Goal: Information Seeking & Learning: Learn about a topic

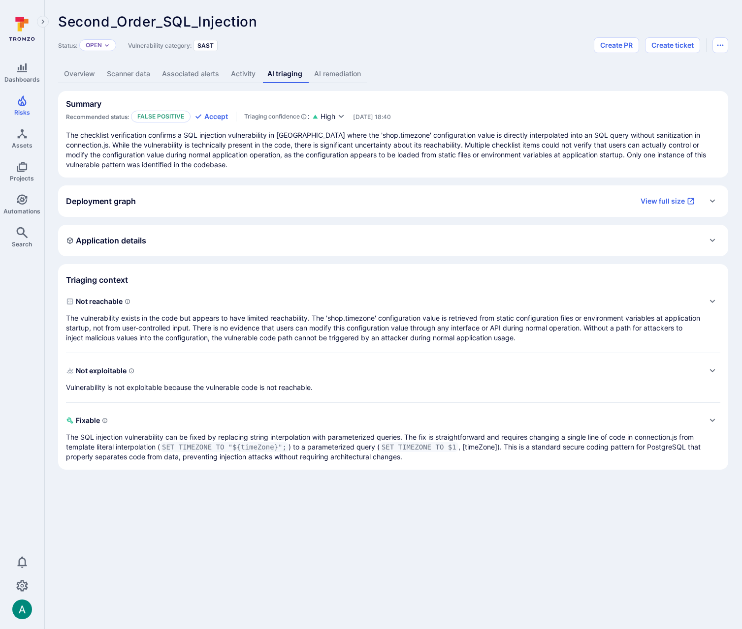
click at [194, 324] on p "The vulnerability exists in the code but appears to have limited reachability. …" at bounding box center [383, 328] width 634 height 30
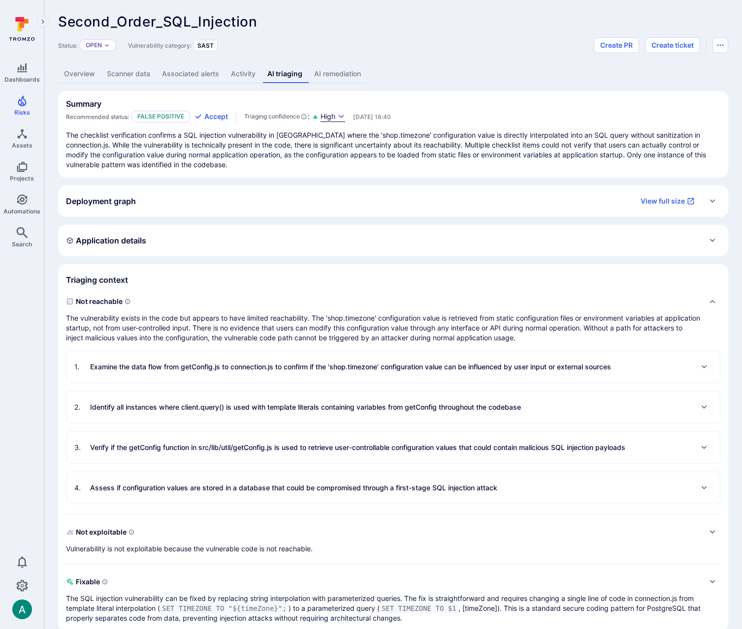
click at [340, 115] on icon "button" at bounding box center [341, 117] width 8 height 8
click at [358, 326] on div at bounding box center [371, 314] width 742 height 629
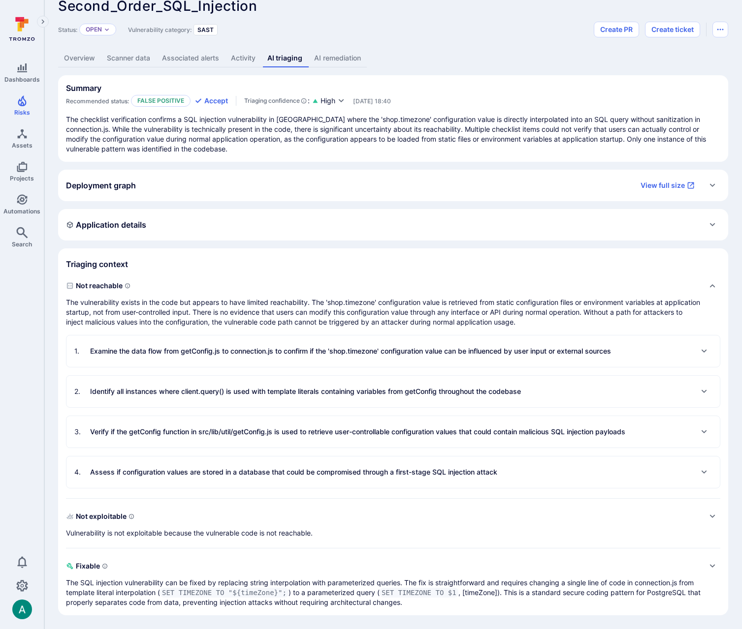
click at [299, 395] on p "Identify all instances where client.query() is used with template literals cont…" at bounding box center [305, 392] width 431 height 10
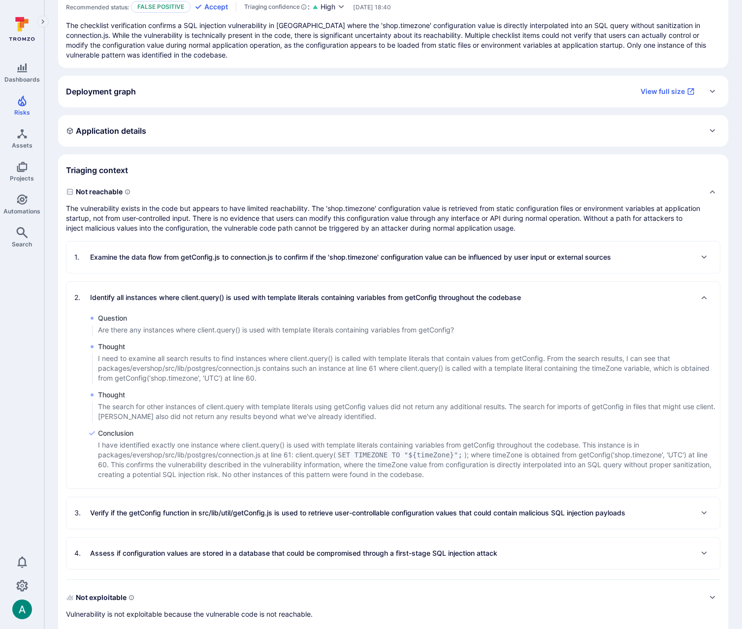
scroll to position [0, 0]
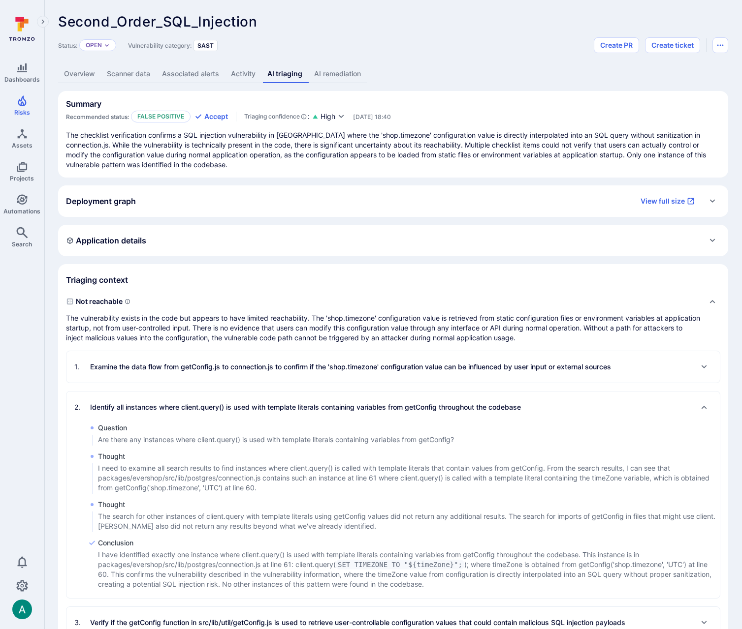
click at [153, 315] on p "The vulnerability exists in the code but appears to have limited reachability. …" at bounding box center [383, 328] width 634 height 30
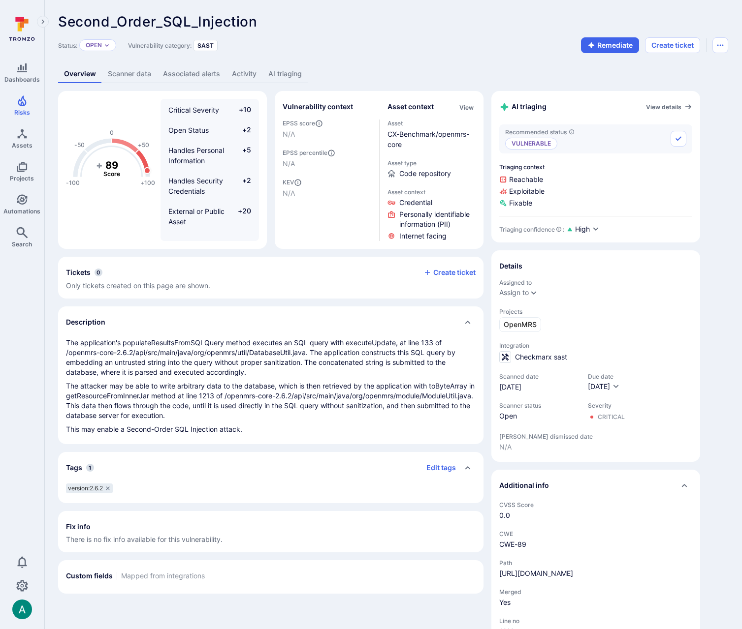
click at [291, 72] on link "AI triaging" at bounding box center [284, 74] width 45 height 18
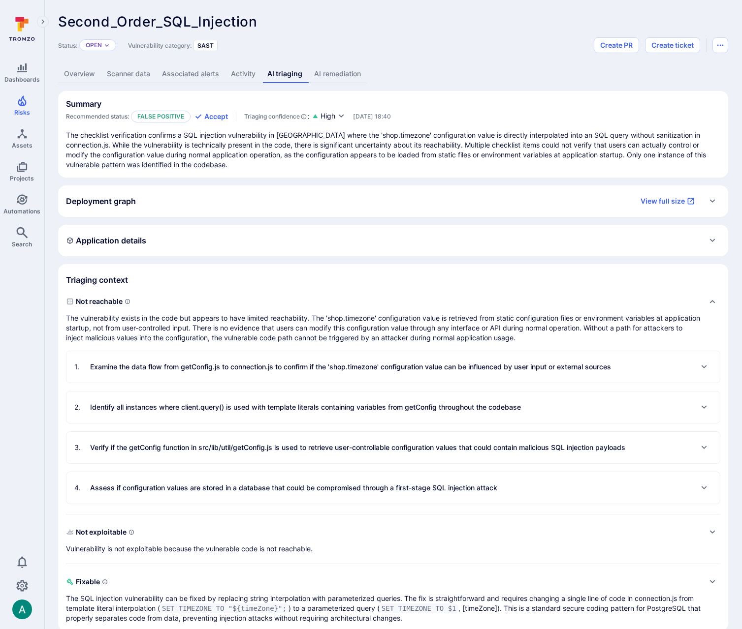
click at [269, 369] on p "Examine the data flow from getConfig.js to connection.js to confirm if the 'sho…" at bounding box center [350, 367] width 521 height 10
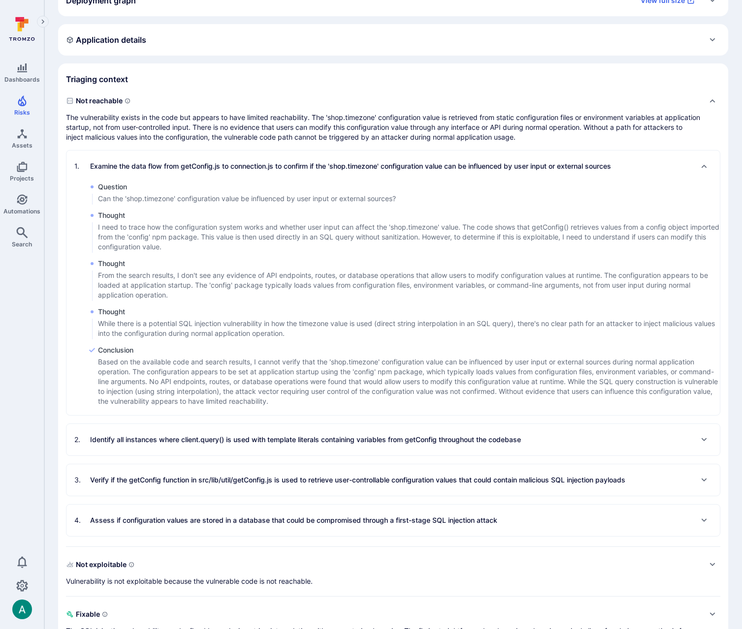
scroll to position [202, 0]
click at [292, 438] on p "Identify all instances where client.query() is used with template literals cont…" at bounding box center [305, 439] width 431 height 10
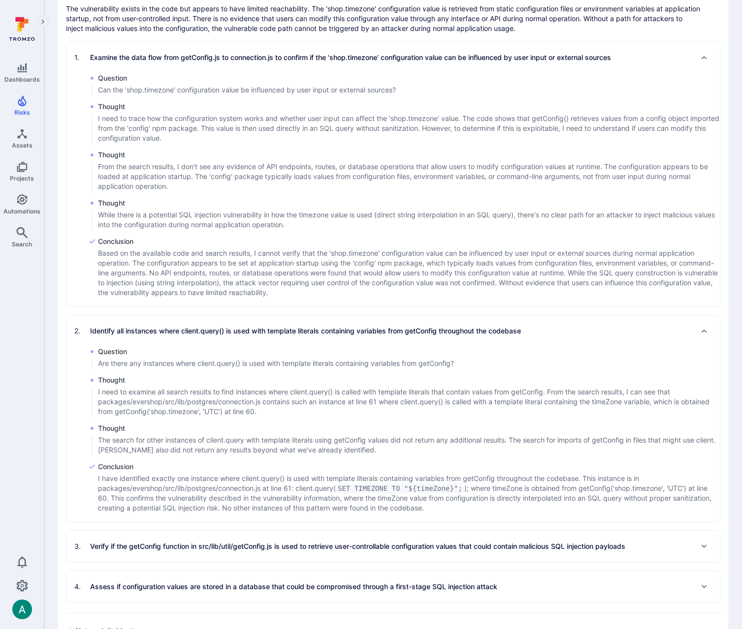
scroll to position [323, 0]
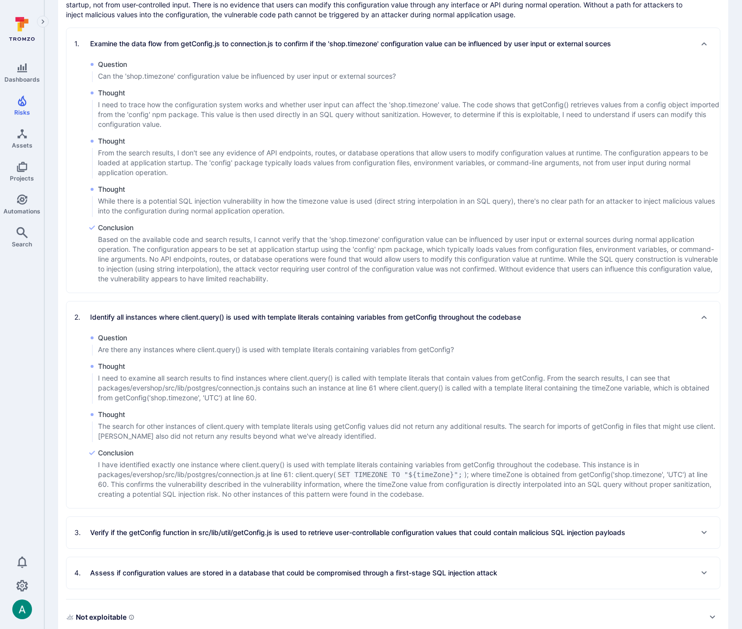
click at [282, 526] on div "3 . Verify if the getConfig function in src/lib/util/getConfig.js is used to re…" at bounding box center [349, 533] width 551 height 16
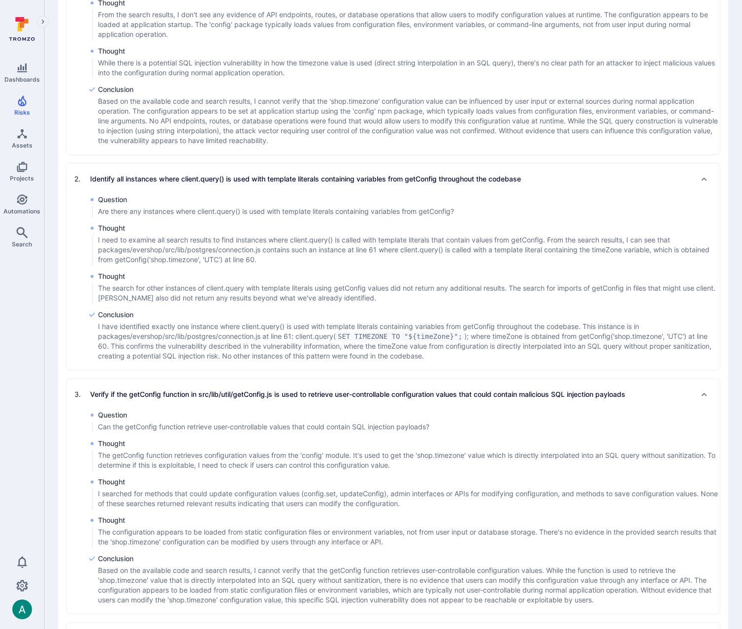
scroll to position [628, 0]
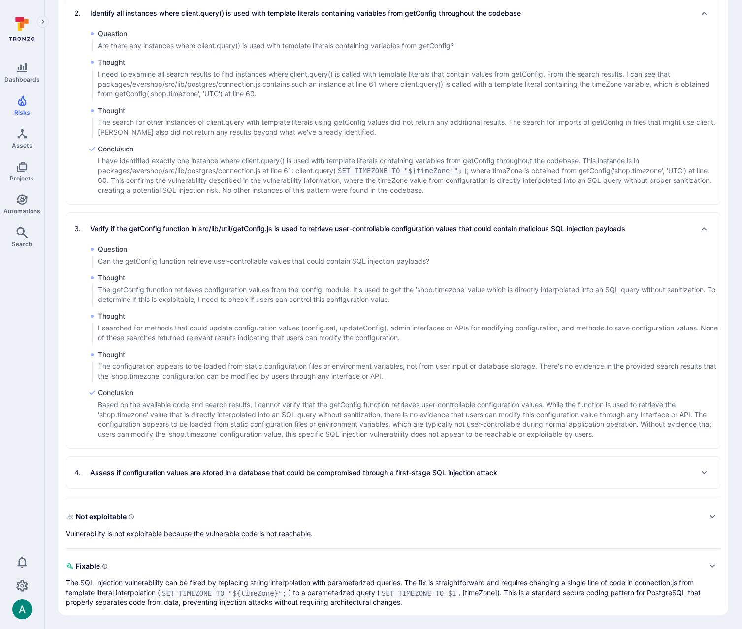
click at [376, 186] on p "I have identified exactly one instance where client.query() is used with templa…" at bounding box center [409, 175] width 622 height 39
click at [329, 168] on p "I have identified exactly one instance where client.query() is used with templa…" at bounding box center [409, 175] width 622 height 39
drag, startPoint x: 329, startPoint y: 168, endPoint x: 446, endPoint y: 173, distance: 117.7
click at [446, 173] on p "I have identified exactly one instance where client.query() is used with templa…" at bounding box center [409, 175] width 622 height 39
click at [488, 175] on p "I have identified exactly one instance where client.query() is used with templa…" at bounding box center [409, 175] width 622 height 39
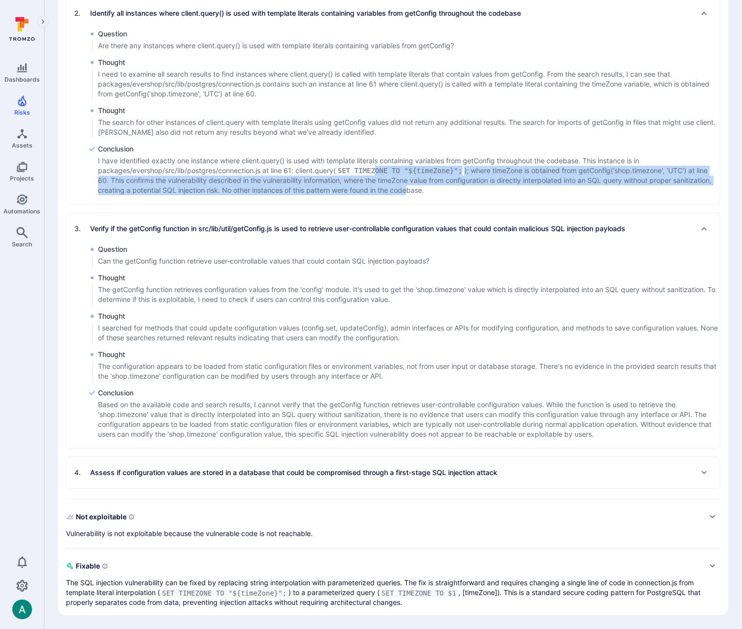
drag, startPoint x: 410, startPoint y: 188, endPoint x: 378, endPoint y: 165, distance: 39.2
click at [378, 165] on p "I have identified exactly one instance where client.query() is used with templa…" at bounding box center [409, 175] width 622 height 39
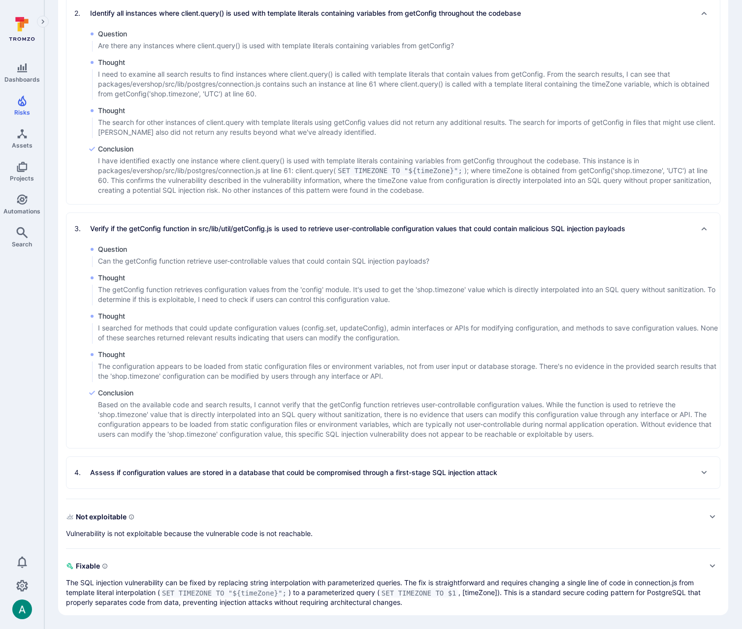
click at [321, 157] on p "I have identified exactly one instance where client.query() is used with templa…" at bounding box center [409, 175] width 622 height 39
click at [330, 111] on span "Thought" at bounding box center [409, 111] width 622 height 10
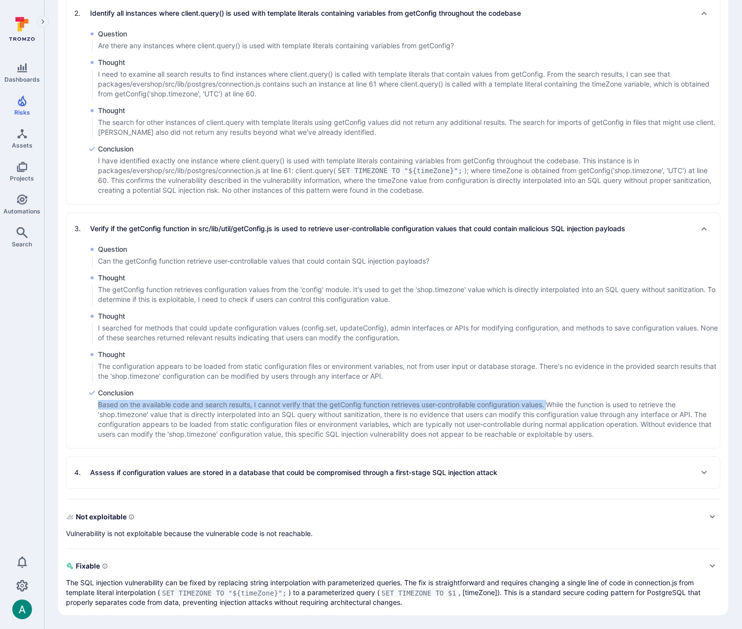
drag, startPoint x: 99, startPoint y: 404, endPoint x: 550, endPoint y: 402, distance: 450.3
click at [550, 402] on p "Based on the available code and search results, I cannot verify that the getCon…" at bounding box center [409, 419] width 622 height 39
copy p "Based on the available code and search results, I cannot verify that the getCon…"
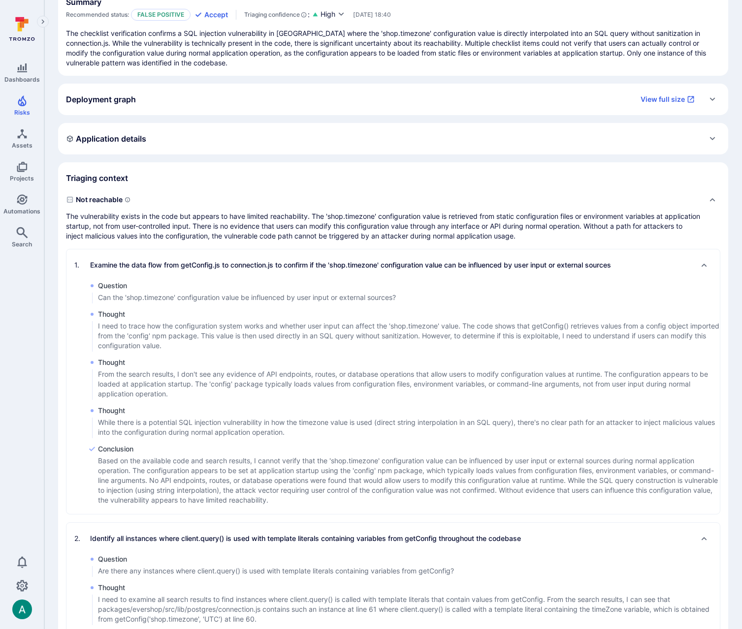
scroll to position [0, 0]
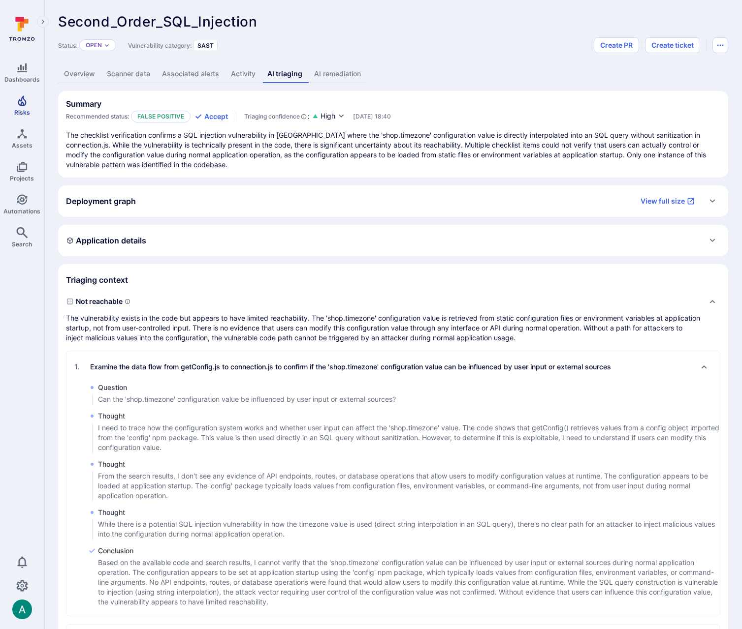
click at [29, 102] on link "Risks" at bounding box center [22, 105] width 44 height 29
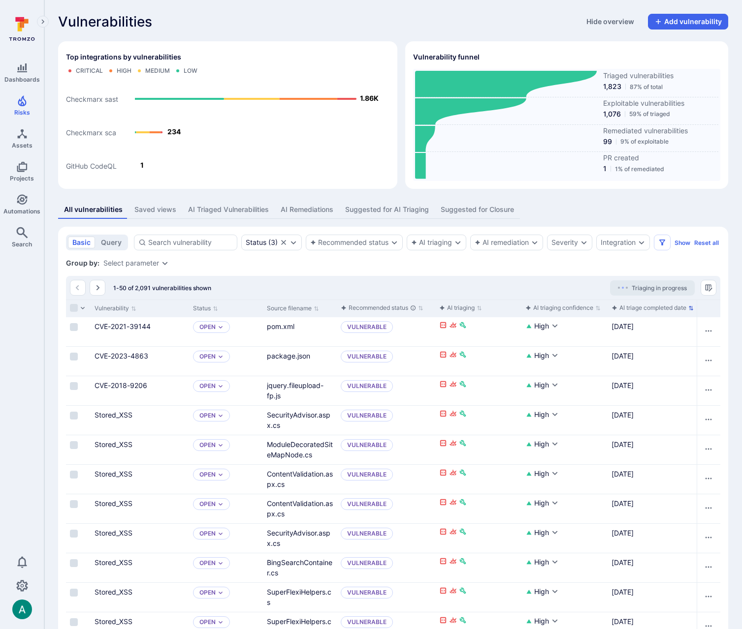
click at [674, 309] on div "AI triage completed date" at bounding box center [648, 308] width 75 height 10
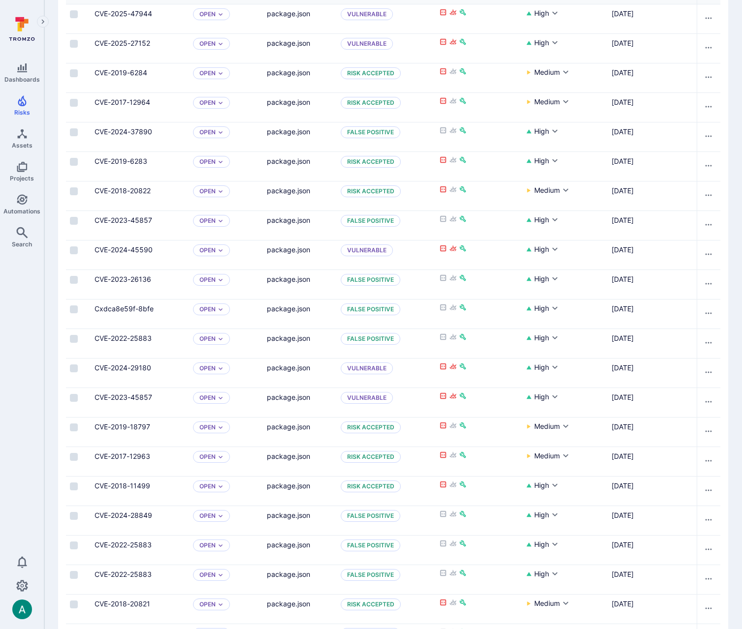
scroll to position [1225, 0]
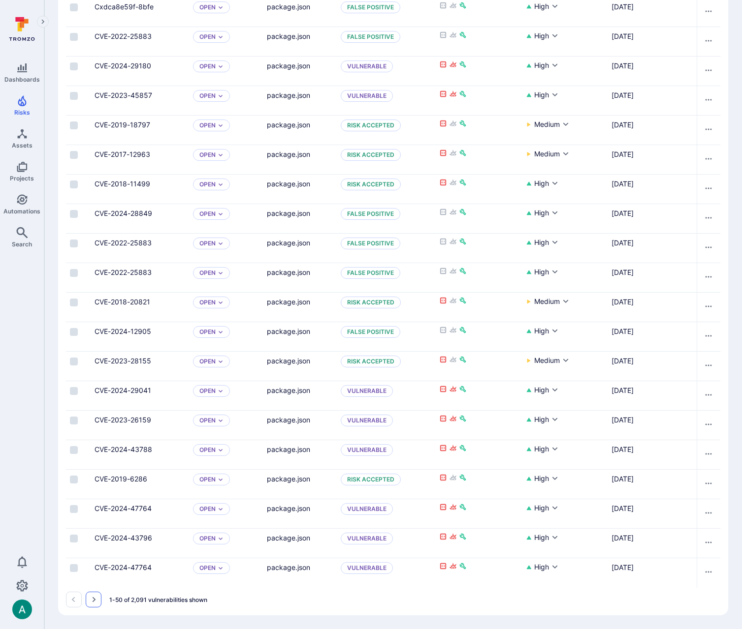
click at [92, 599] on icon "Go to the next page" at bounding box center [94, 600] width 8 height 8
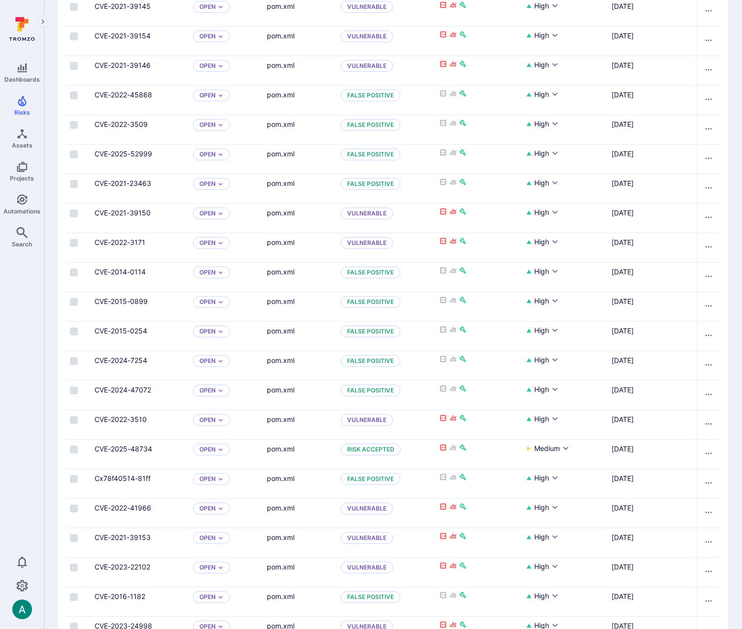
scroll to position [1225, 0]
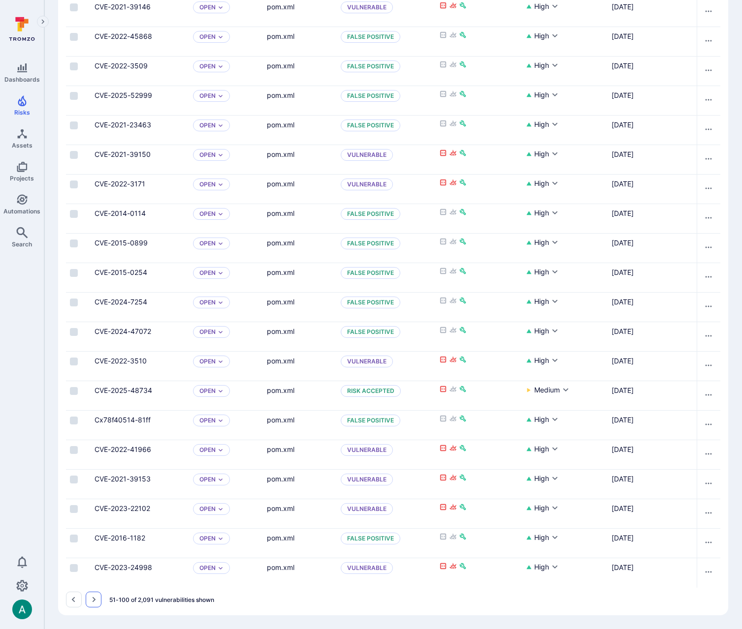
click at [95, 598] on icon "Go to the next page" at bounding box center [94, 600] width 8 height 8
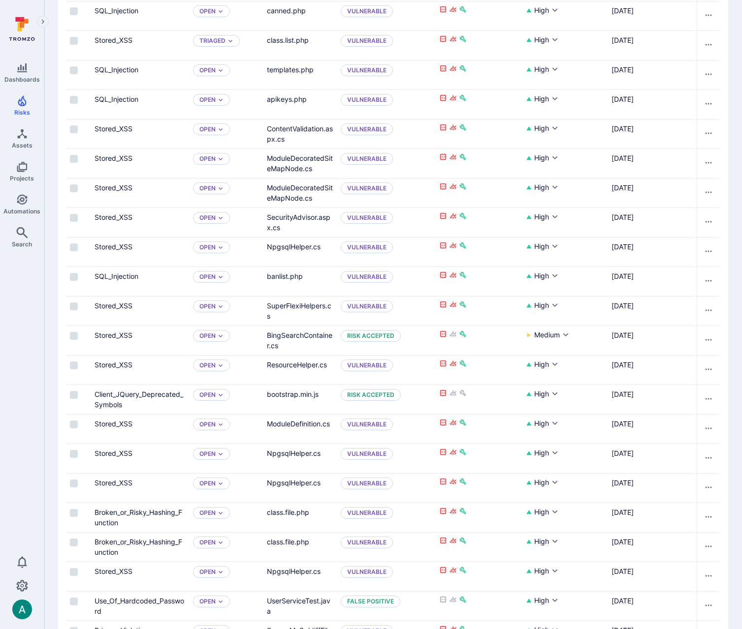
scroll to position [1225, 0]
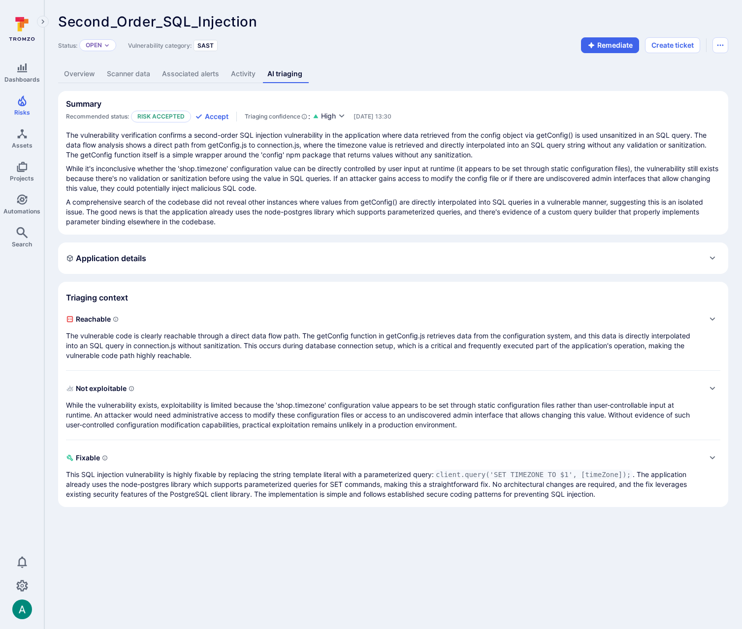
click at [170, 336] on p "The vulnerable code is clearly reachable through a direct data flow path. The g…" at bounding box center [383, 346] width 634 height 30
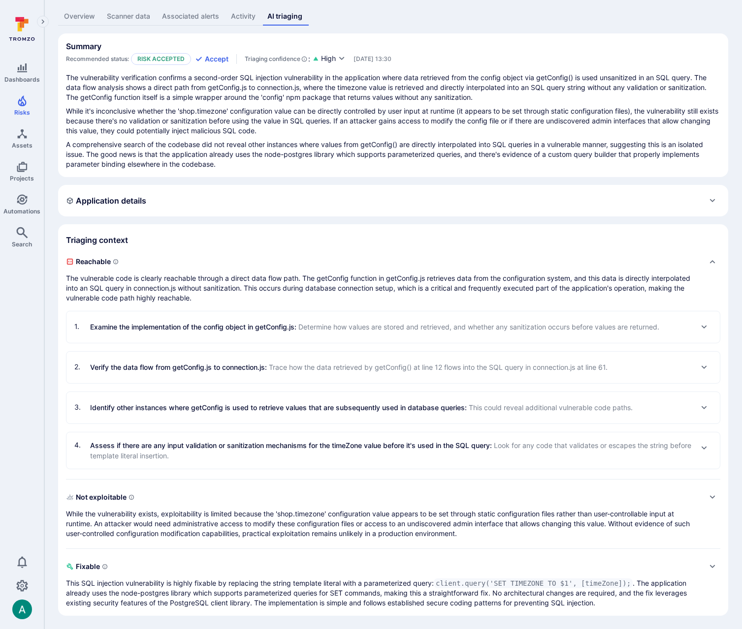
scroll to position [58, 0]
click at [227, 513] on p "While the vulnerability exists, exploitability is limited because the 'shop.tim…" at bounding box center [383, 524] width 634 height 30
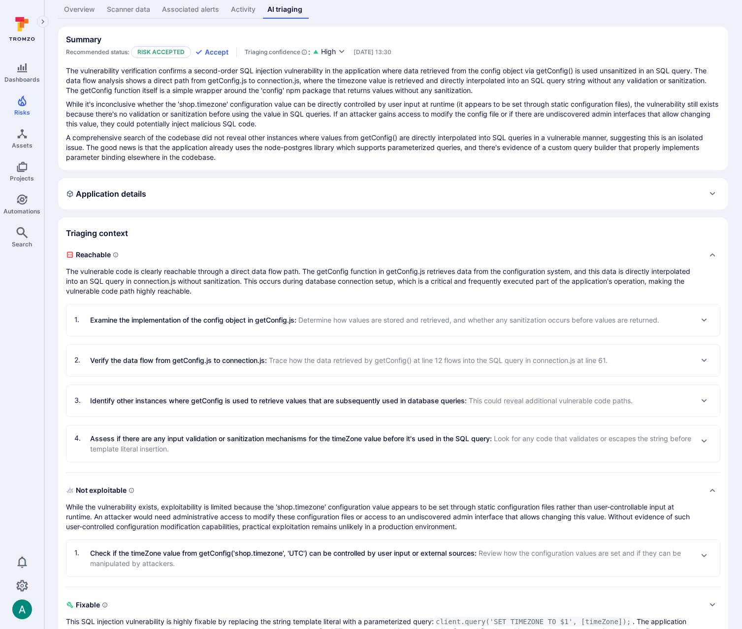
scroll to position [103, 0]
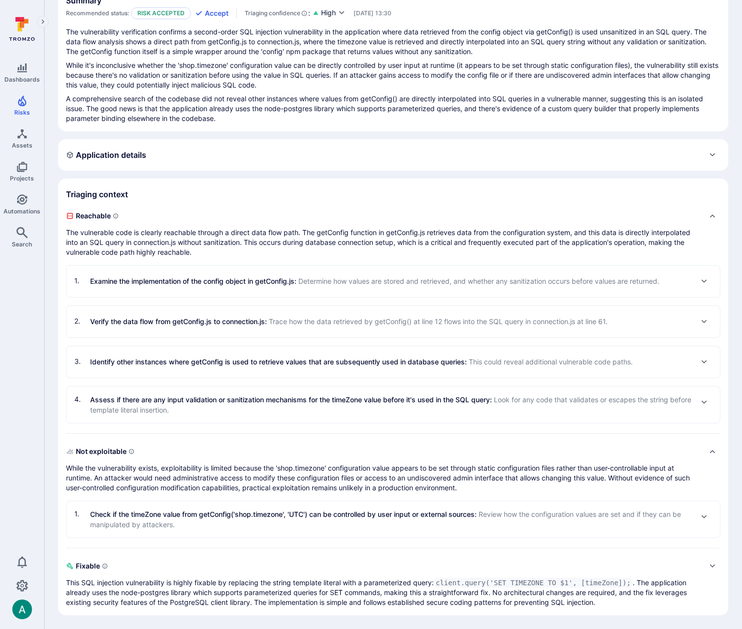
click at [227, 515] on p "Check if the timeZone value from getConfig('shop.timezone', 'UTC') can be contr…" at bounding box center [391, 519] width 602 height 21
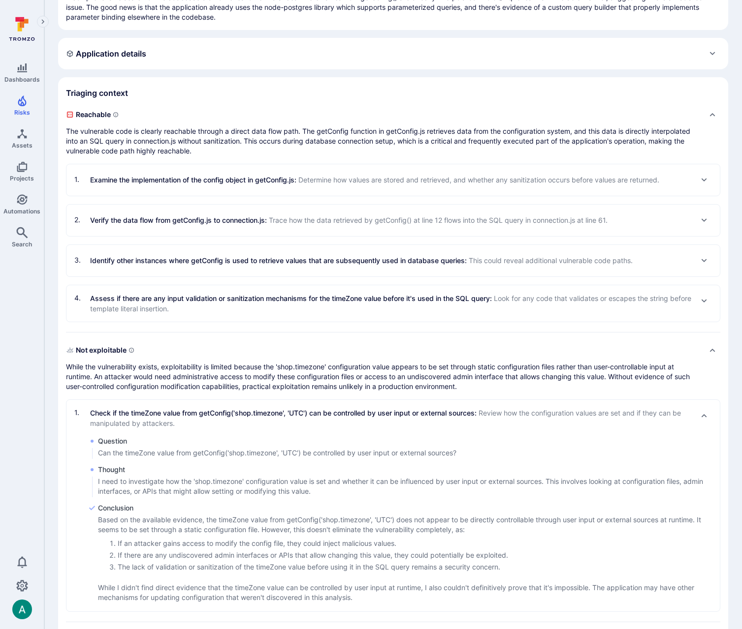
scroll to position [222, 0]
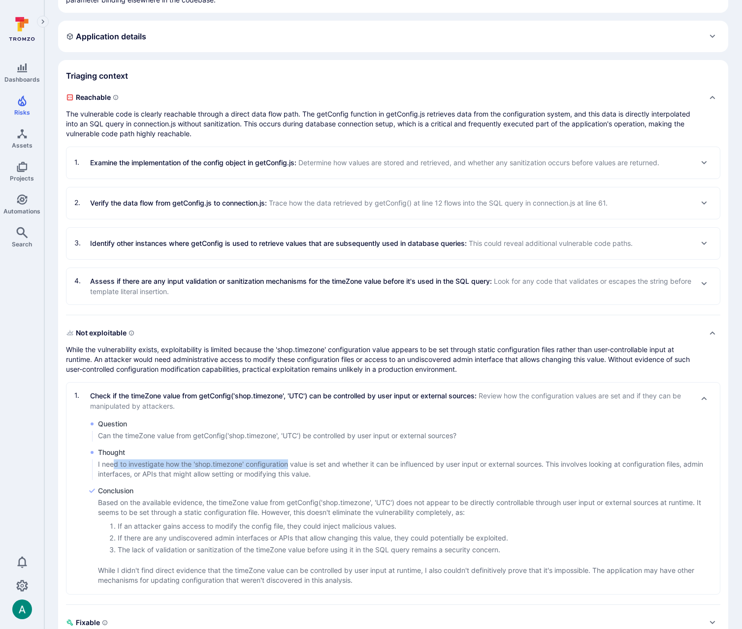
drag, startPoint x: 122, startPoint y: 464, endPoint x: 283, endPoint y: 470, distance: 161.6
click at [290, 468] on p "I need to investigate how the 'shop.timezone' configuration value is set and wh…" at bounding box center [409, 470] width 622 height 20
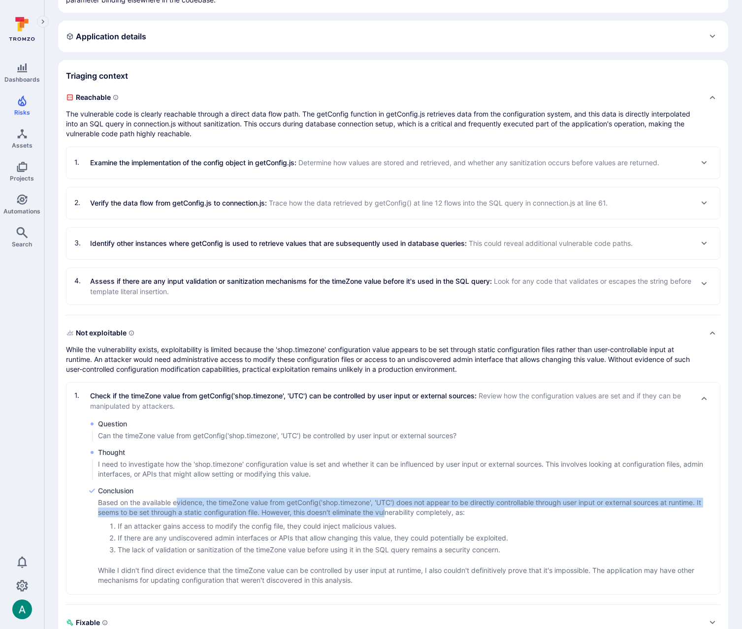
drag, startPoint x: 181, startPoint y: 501, endPoint x: 390, endPoint y: 510, distance: 209.8
click at [390, 510] on p "Based on the available evidence, the timeZone value from getConfig('shop.timezo…" at bounding box center [409, 508] width 622 height 20
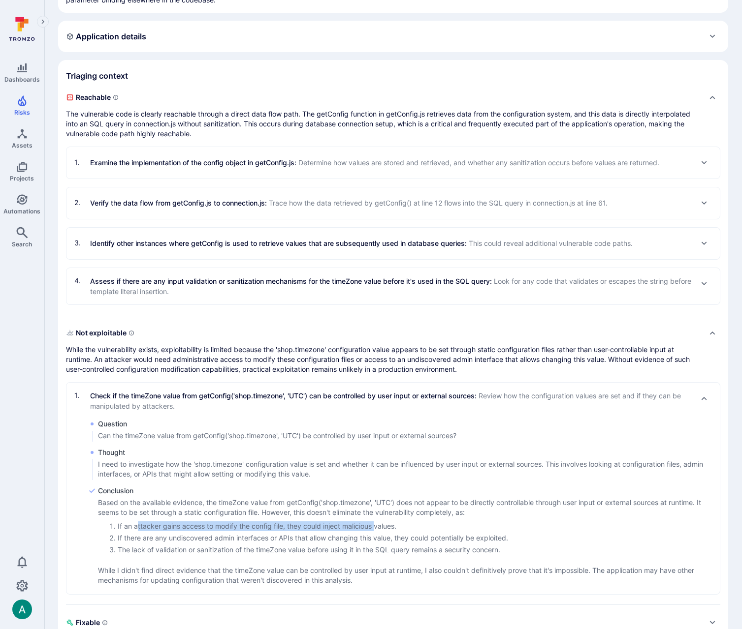
drag, startPoint x: 143, startPoint y: 525, endPoint x: 374, endPoint y: 529, distance: 231.3
click at [375, 530] on li "If an attacker gains access to modify the config file, they could inject malici…" at bounding box center [419, 527] width 602 height 10
drag, startPoint x: 117, startPoint y: 539, endPoint x: 526, endPoint y: 543, distance: 409.5
click at [526, 543] on ol "If an attacker gains access to modify the config file, they could inject malici…" at bounding box center [409, 538] width 622 height 33
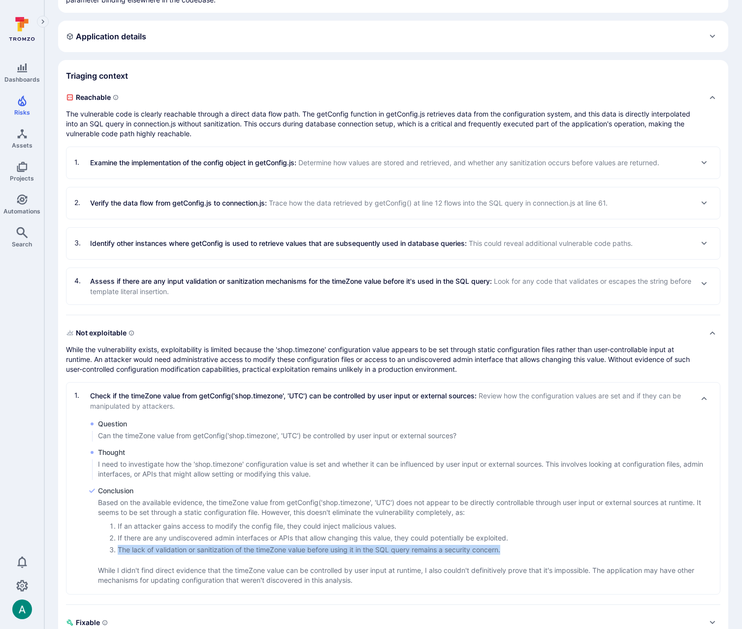
drag, startPoint x: 111, startPoint y: 551, endPoint x: 480, endPoint y: 542, distance: 369.2
click at [516, 554] on li "The lack of validation or sanitization of the timeZone value before using it in…" at bounding box center [419, 550] width 602 height 10
drag, startPoint x: 129, startPoint y: 569, endPoint x: 394, endPoint y: 576, distance: 264.4
click at [394, 576] on p "While I didn't find direct evidence that the timeZone value can be controlled b…" at bounding box center [409, 576] width 622 height 20
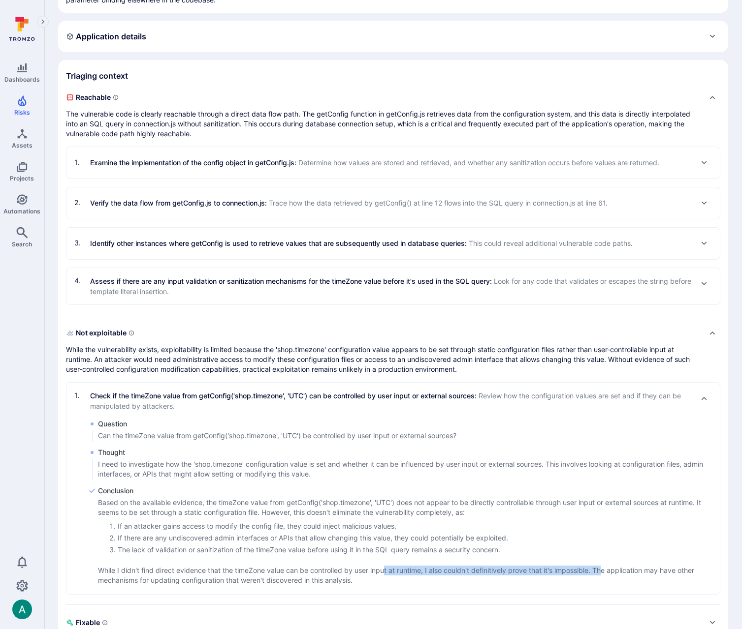
drag, startPoint x: 396, startPoint y: 570, endPoint x: 607, endPoint y: 570, distance: 210.6
click at [607, 570] on p "While I didn't find direct evidence that the timeZone value can be controlled b…" at bounding box center [409, 576] width 622 height 20
click at [248, 557] on div "Based on the available evidence, the timeZone value from getConfig('shop.timezo…" at bounding box center [409, 542] width 622 height 88
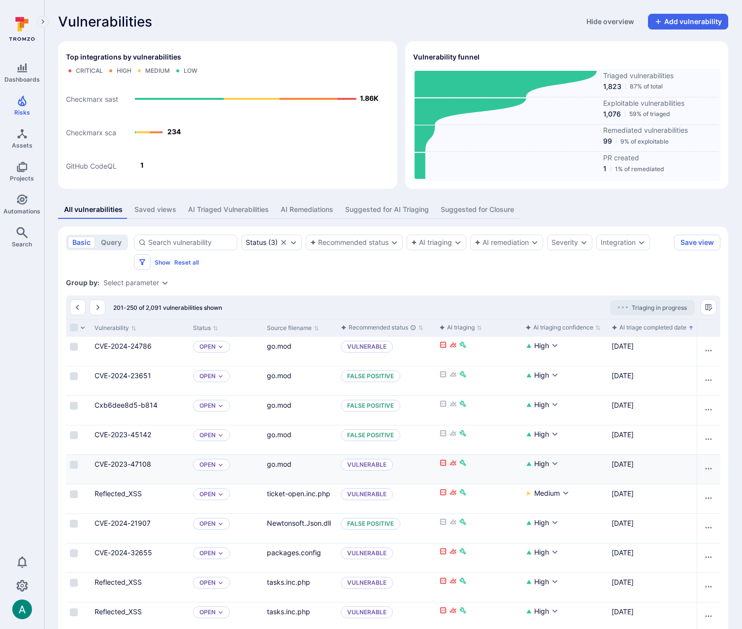
scroll to position [1225, 0]
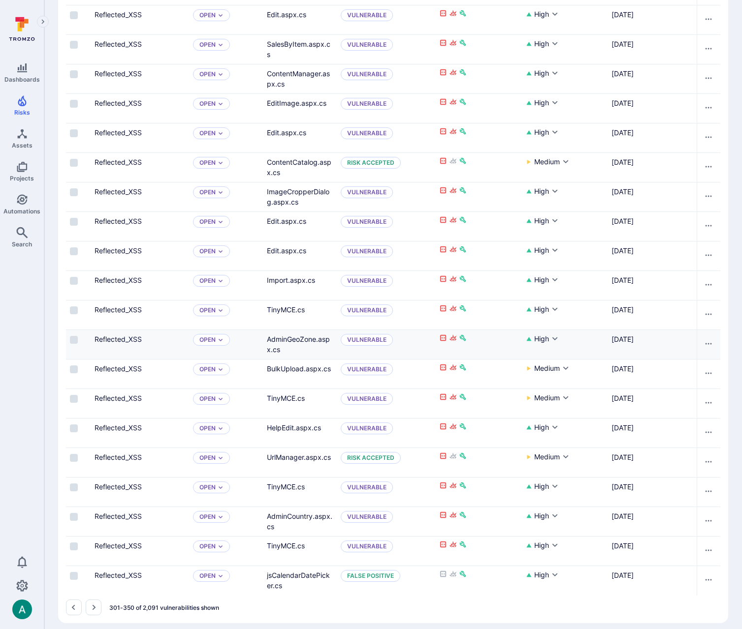
scroll to position [1225, 0]
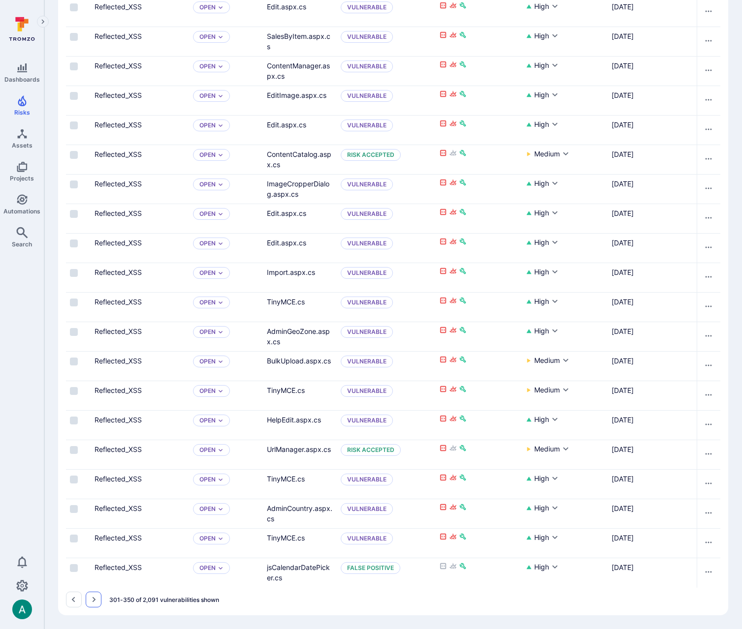
click at [90, 596] on icon "Go to the next page" at bounding box center [94, 600] width 8 height 8
